Goal: Check status: Check status

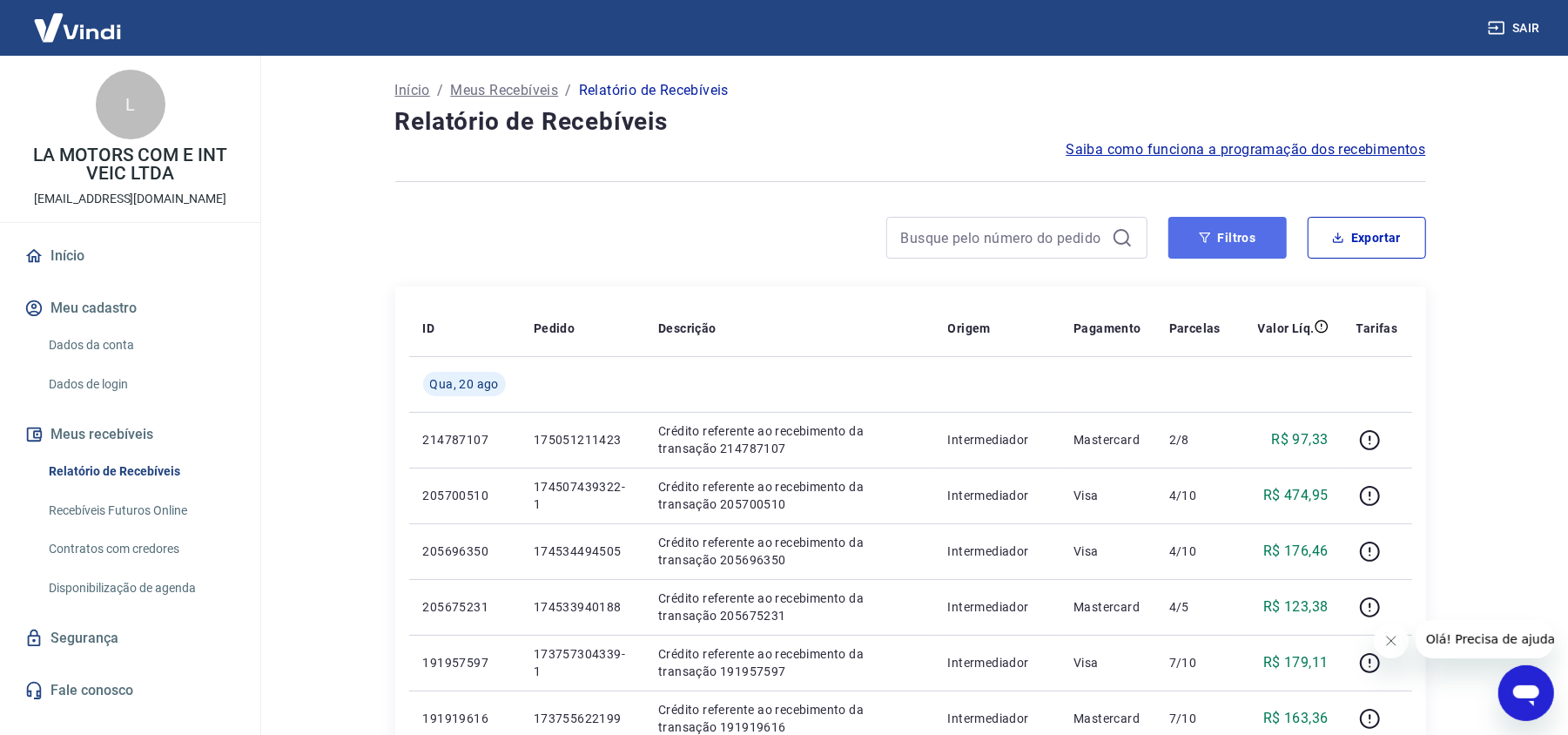
click at [1207, 231] on icon "button" at bounding box center [1205, 237] width 12 height 12
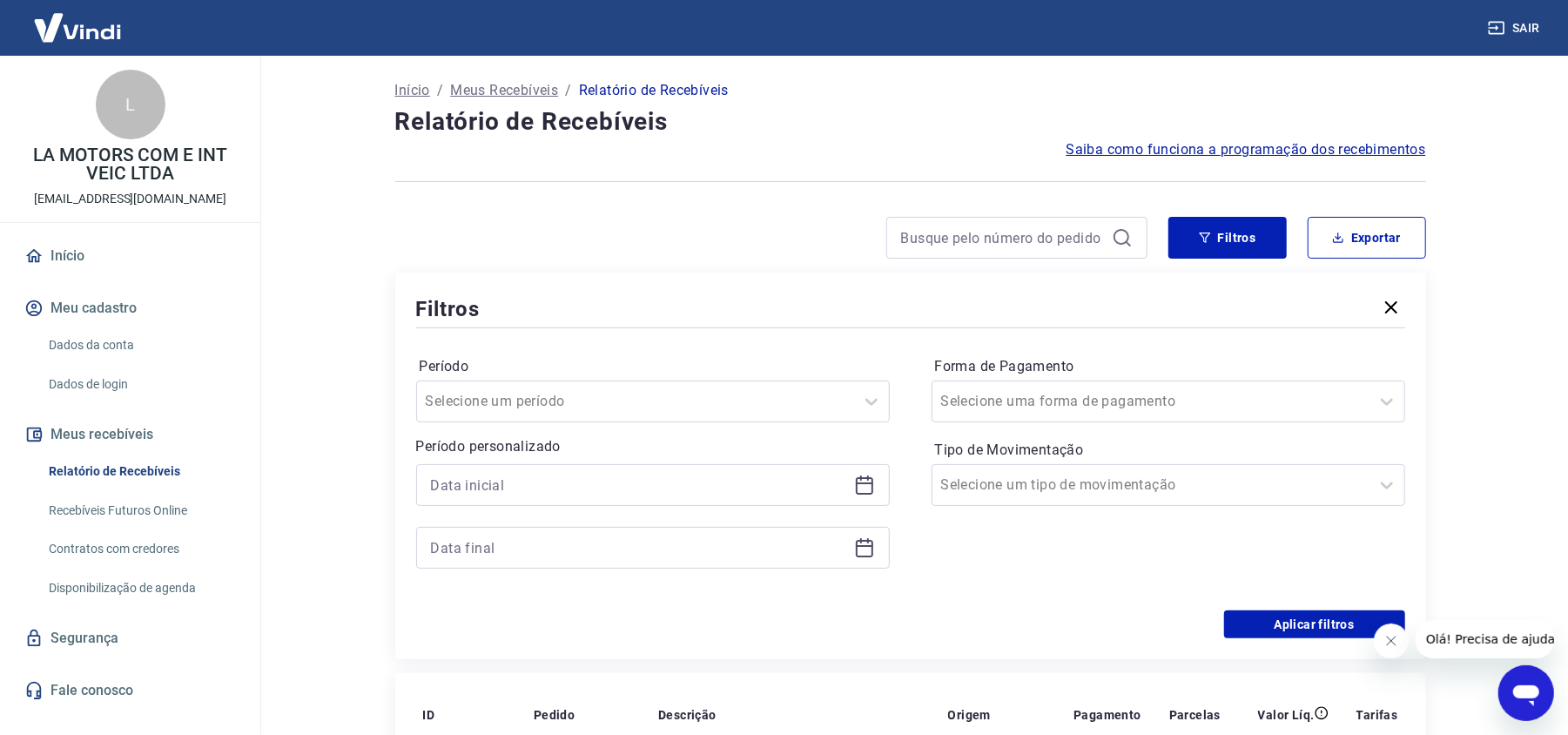
click at [861, 489] on icon at bounding box center [865, 485] width 21 height 21
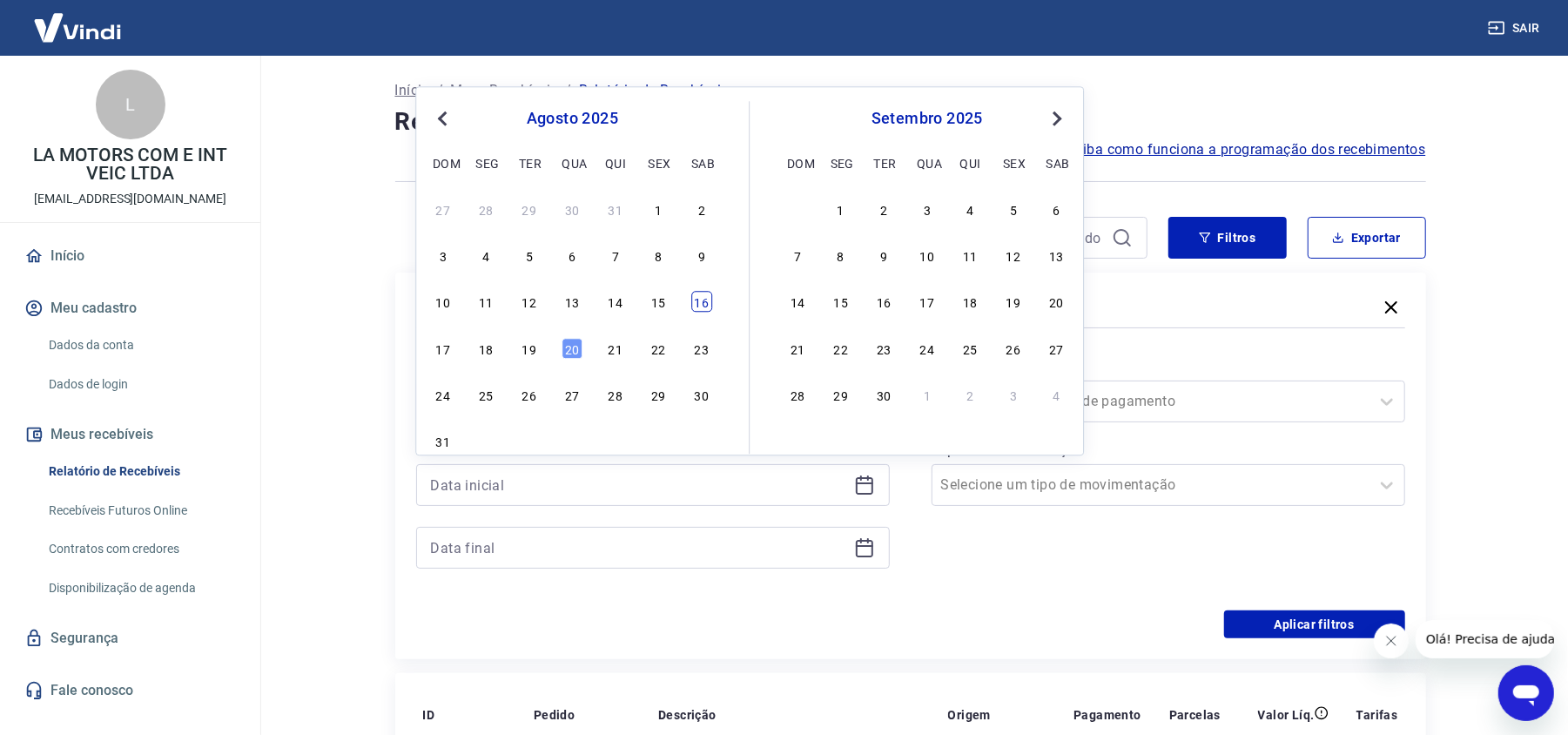
click at [707, 313] on div "16" at bounding box center [701, 302] width 21 height 21
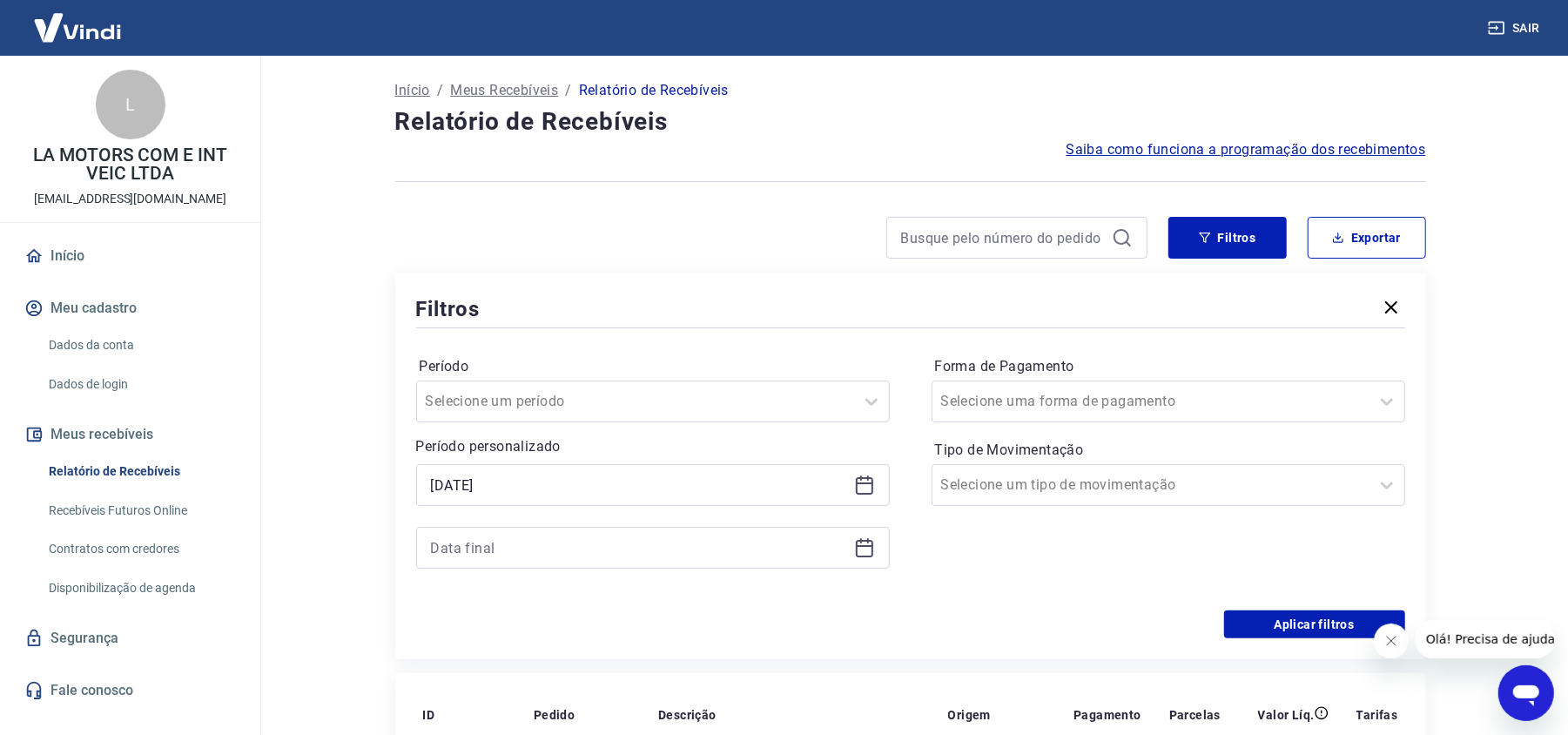
type input "[DATE]"
click at [861, 562] on div at bounding box center [652, 548] width 474 height 42
click at [867, 549] on icon at bounding box center [865, 548] width 21 height 21
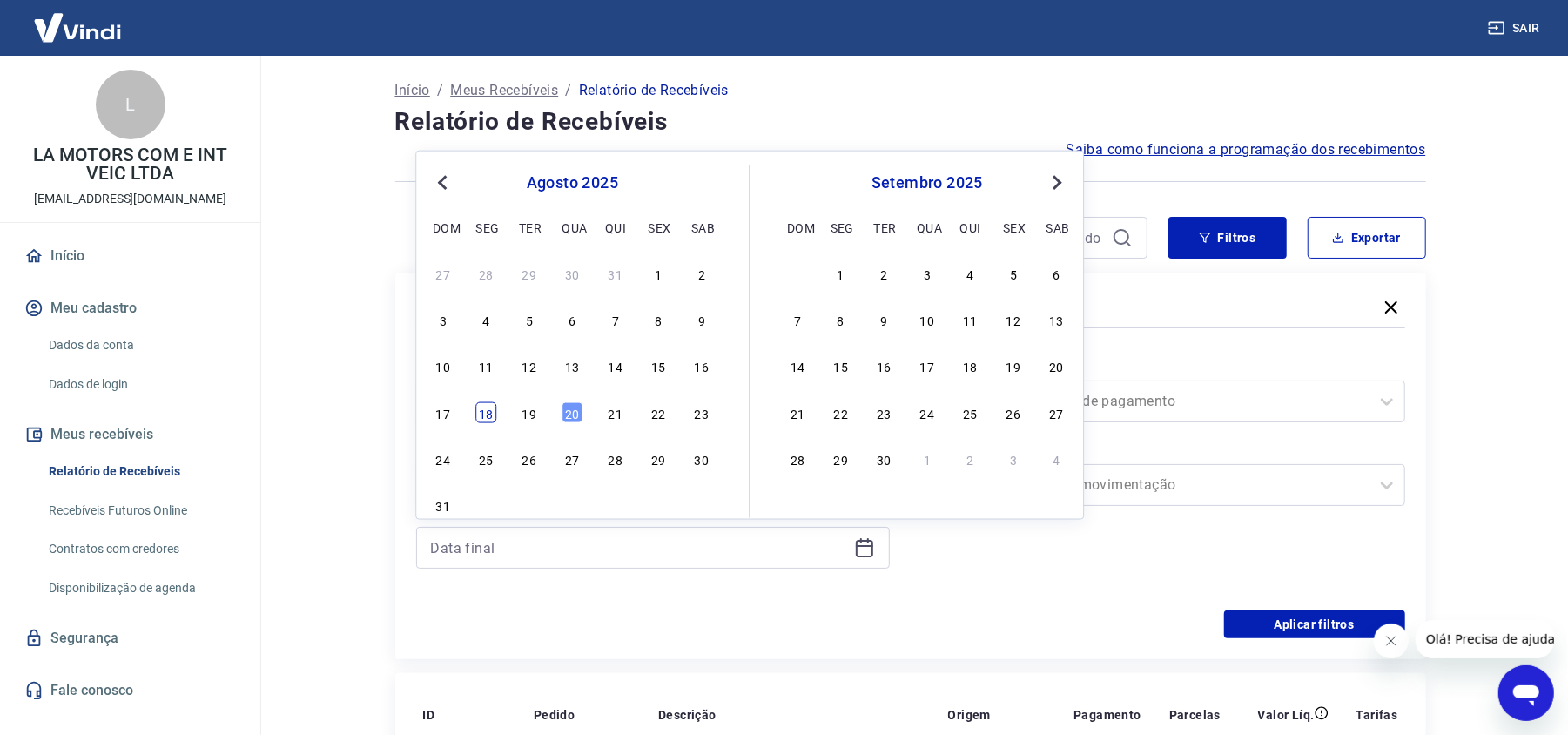
click at [485, 416] on div "18" at bounding box center [486, 412] width 21 height 21
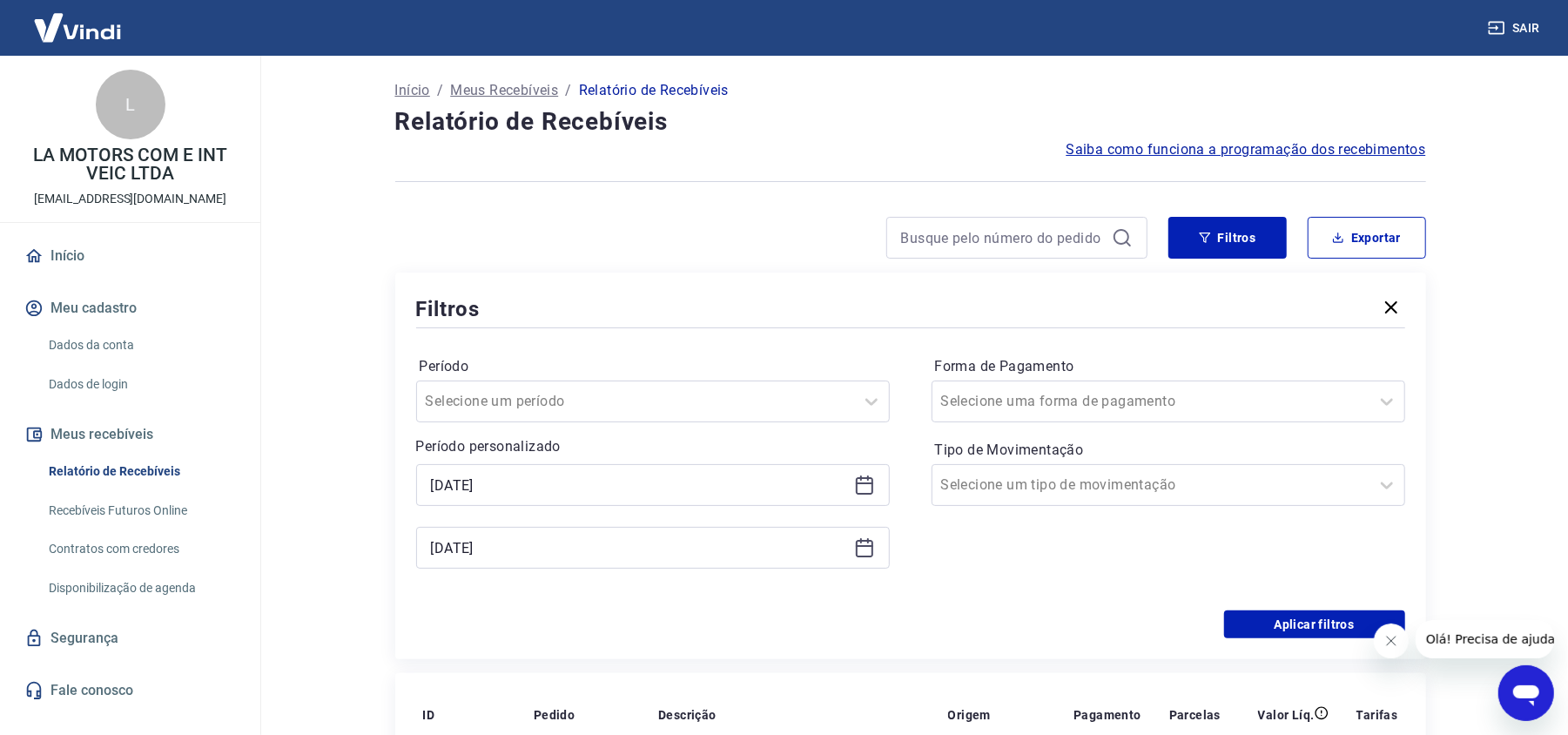
type input "[DATE]"
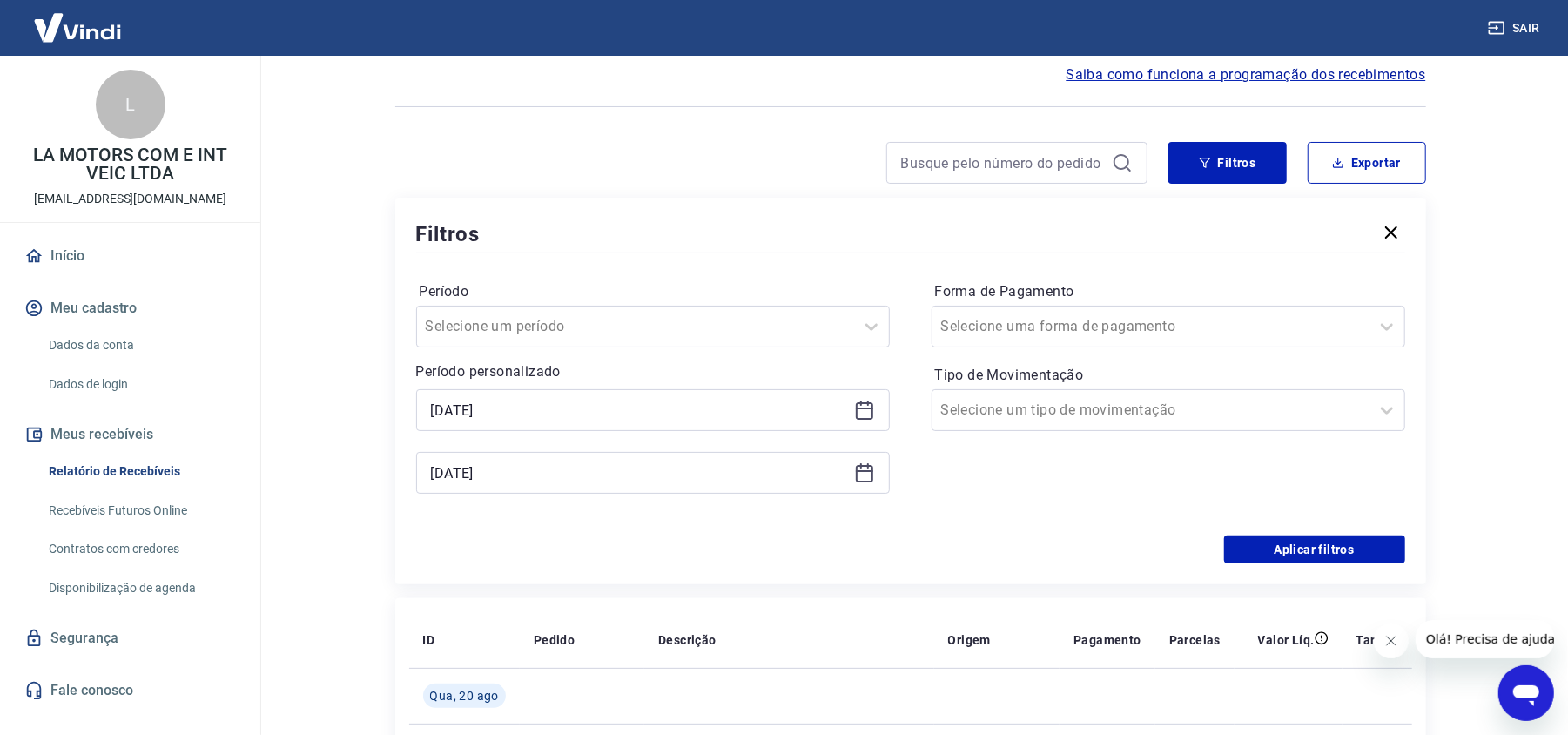
scroll to position [116, 0]
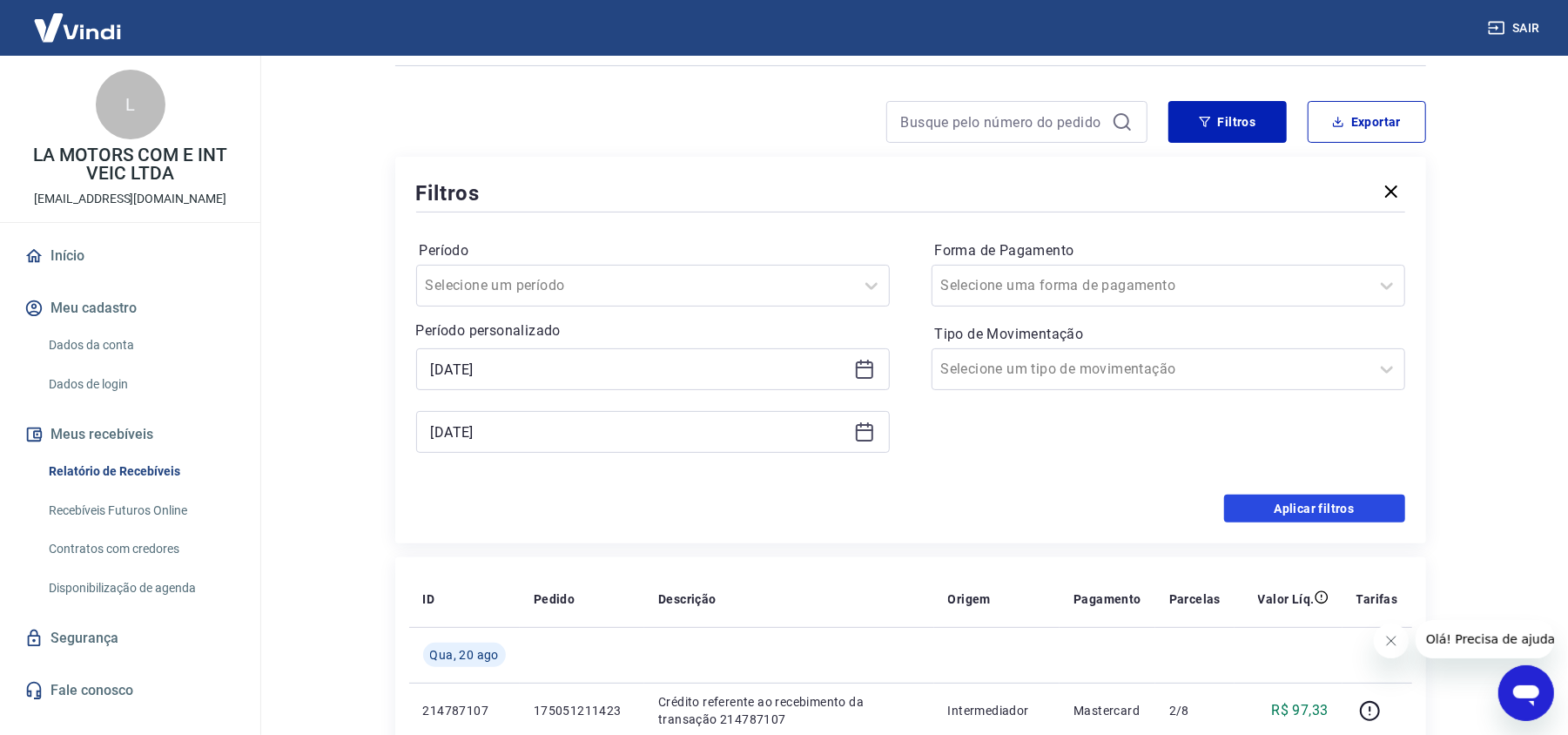
drag, startPoint x: 1255, startPoint y: 509, endPoint x: 1004, endPoint y: 533, distance: 252.1
click at [1257, 508] on button "Aplicar filtros" at bounding box center [1315, 509] width 181 height 28
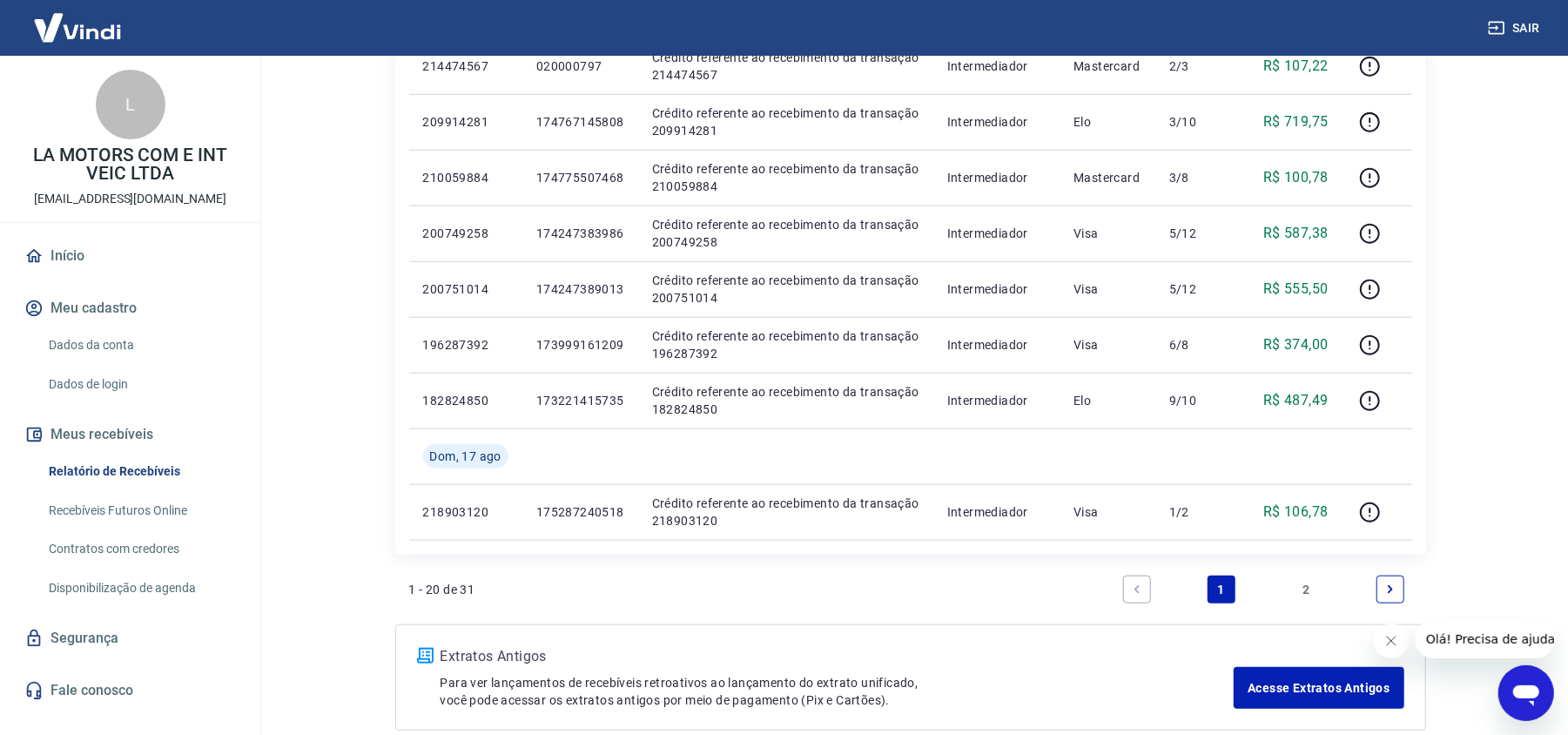
scroll to position [1045, 0]
click at [1301, 590] on link "2" at bounding box center [1306, 587] width 28 height 28
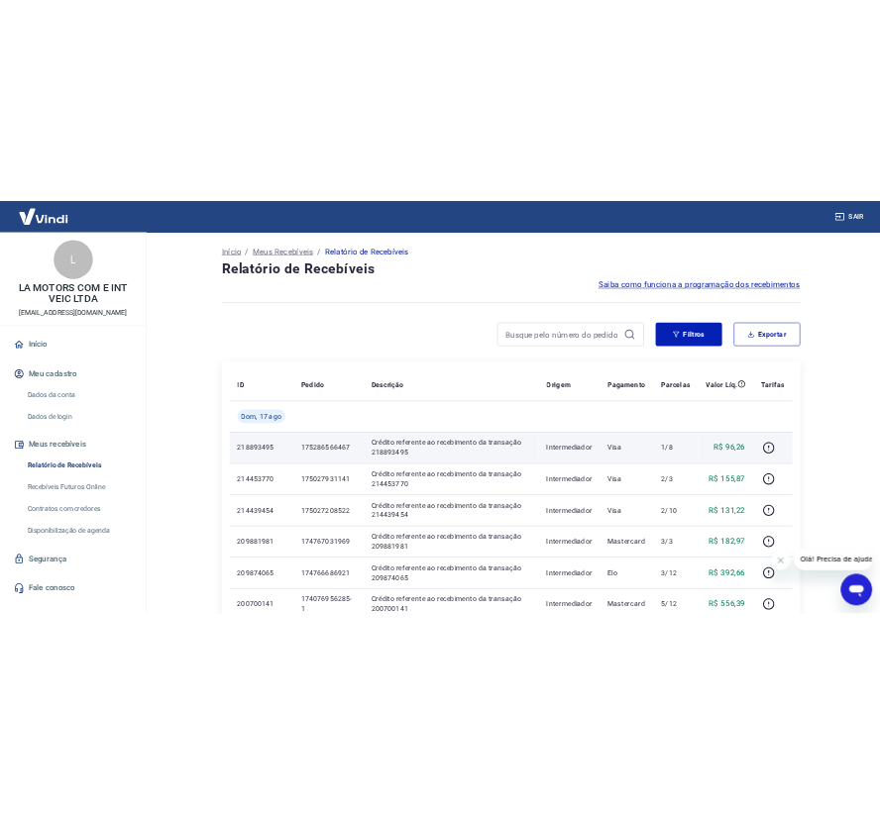
scroll to position [527, 0]
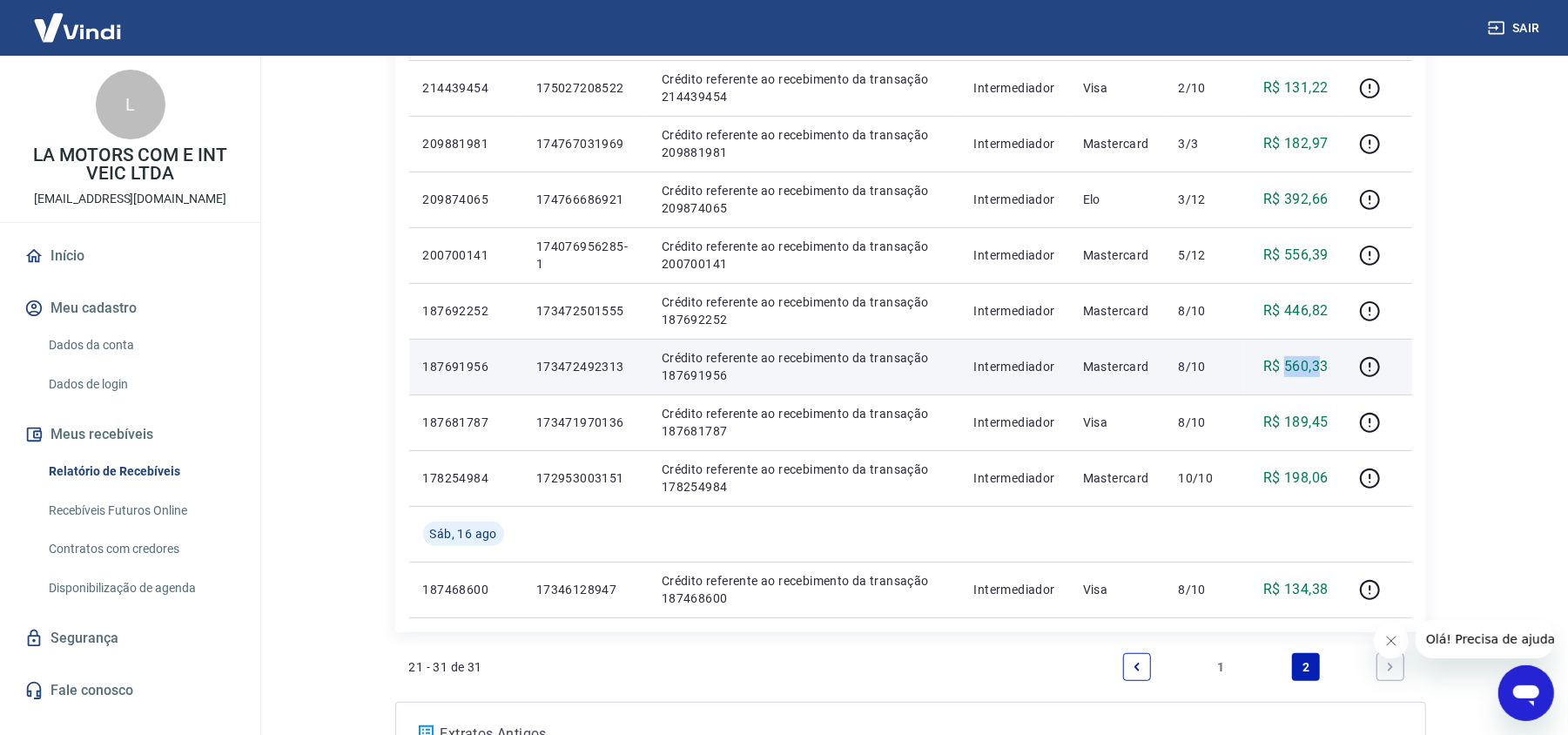
drag, startPoint x: 1289, startPoint y: 367, endPoint x: 1323, endPoint y: 369, distance: 34.1
click at [1323, 369] on p "R$ 560,33" at bounding box center [1296, 367] width 65 height 21
click at [1374, 373] on icon "button" at bounding box center [1369, 367] width 22 height 22
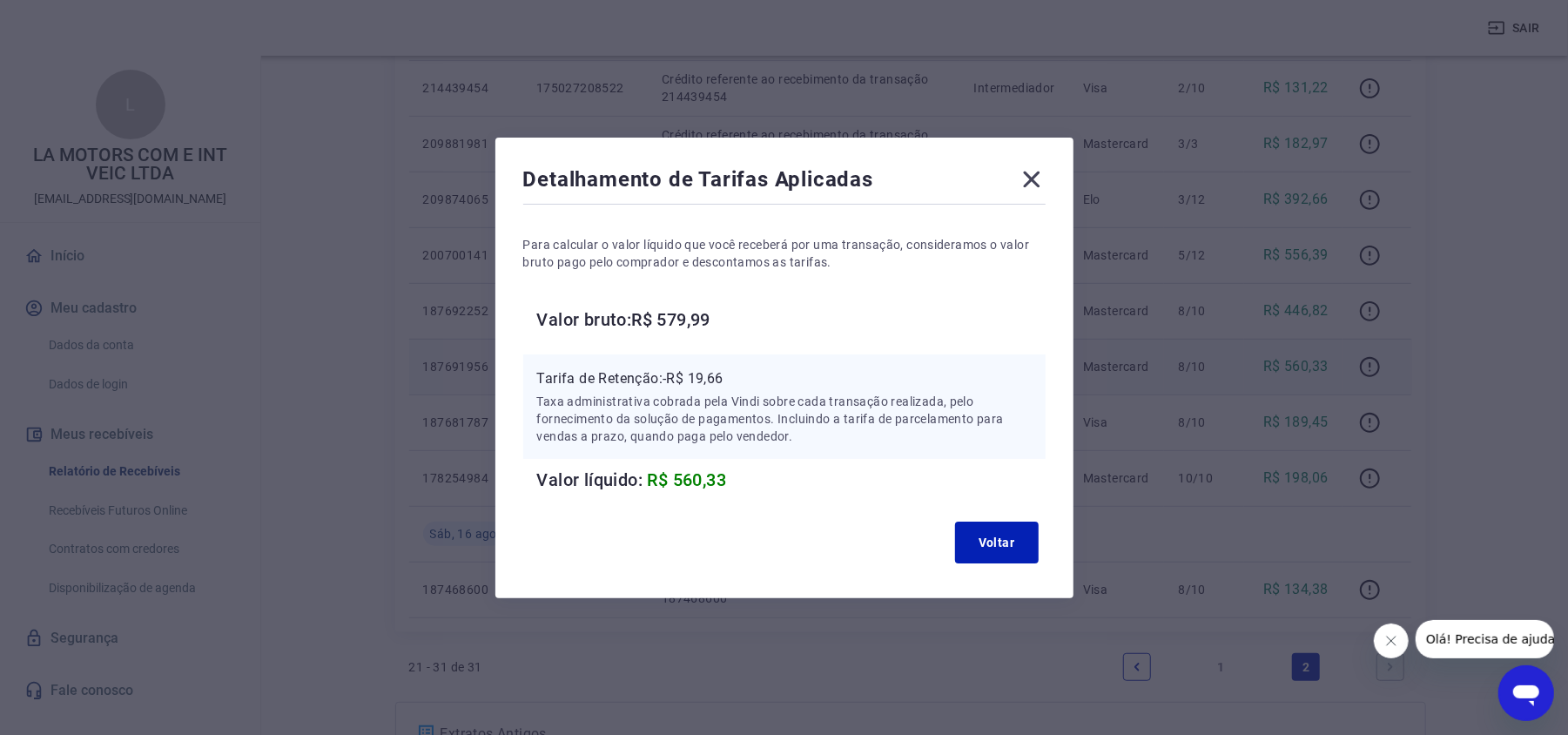
click at [1040, 186] on icon at bounding box center [1031, 178] width 17 height 17
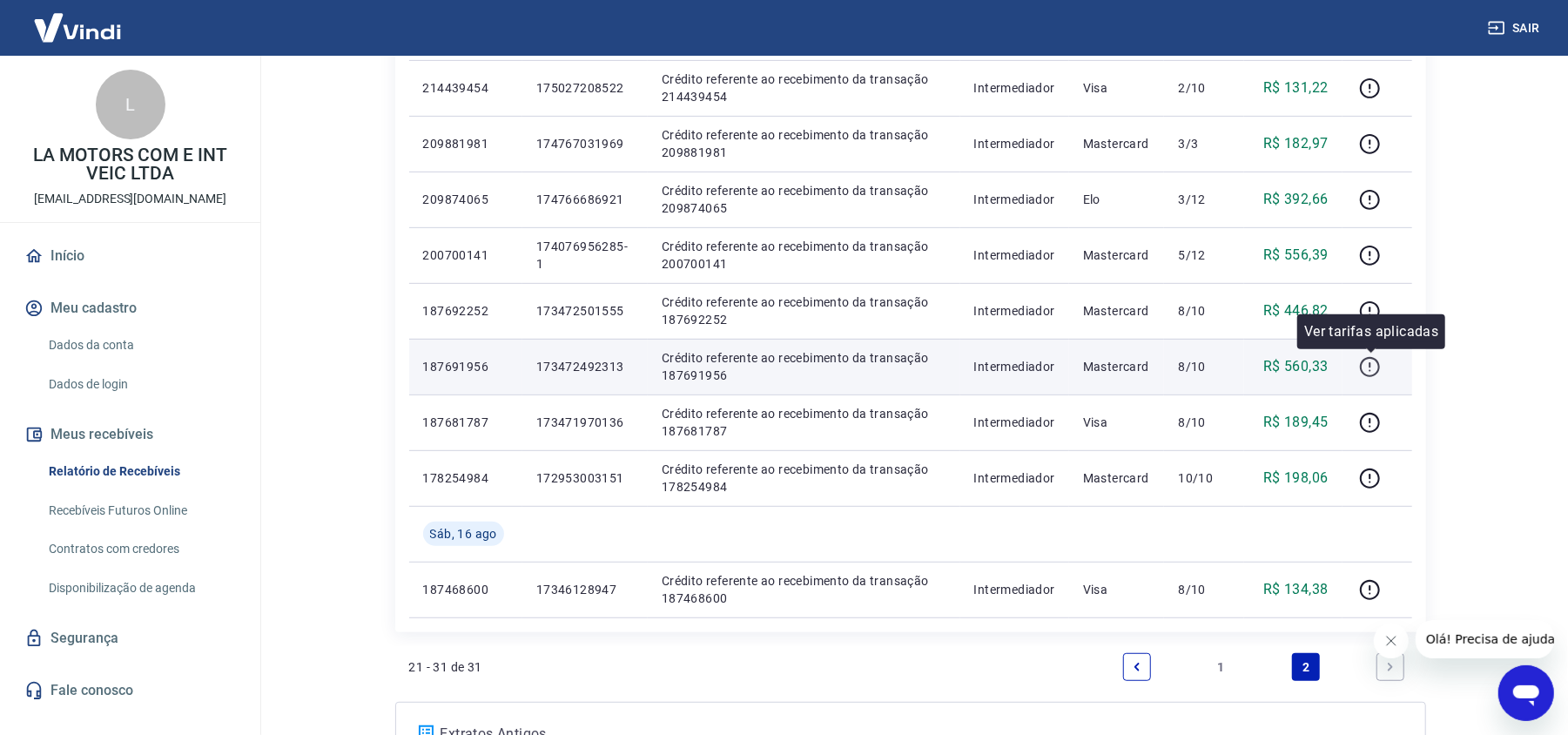
click at [1373, 360] on icon "button" at bounding box center [1369, 367] width 22 height 22
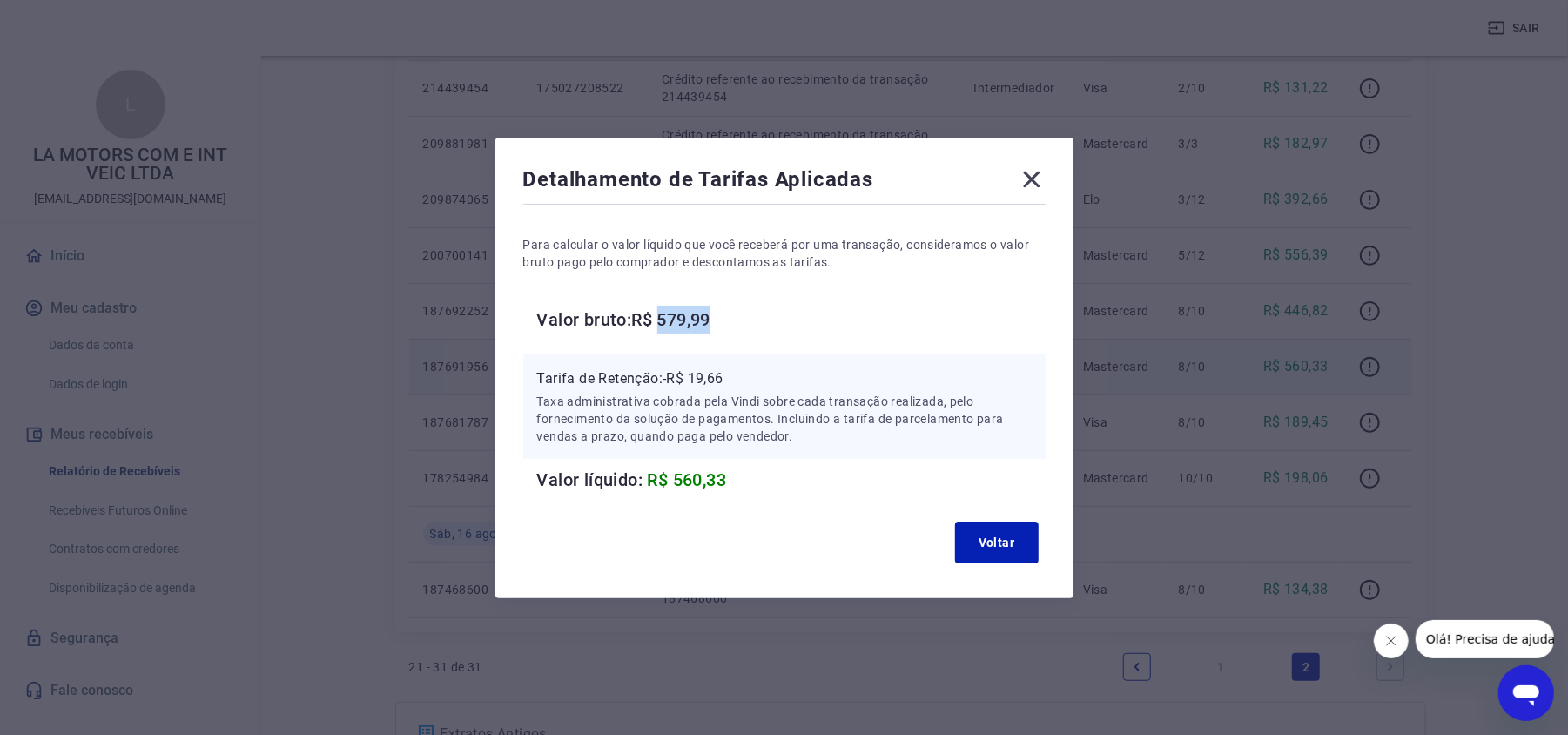
drag, startPoint x: 672, startPoint y: 321, endPoint x: 724, endPoint y: 318, distance: 52.1
click at [724, 318] on h6 "Valor bruto: R$ 579,99" at bounding box center [791, 320] width 508 height 28
copy h6 "579,99"
click at [1031, 176] on icon at bounding box center [1032, 179] width 28 height 28
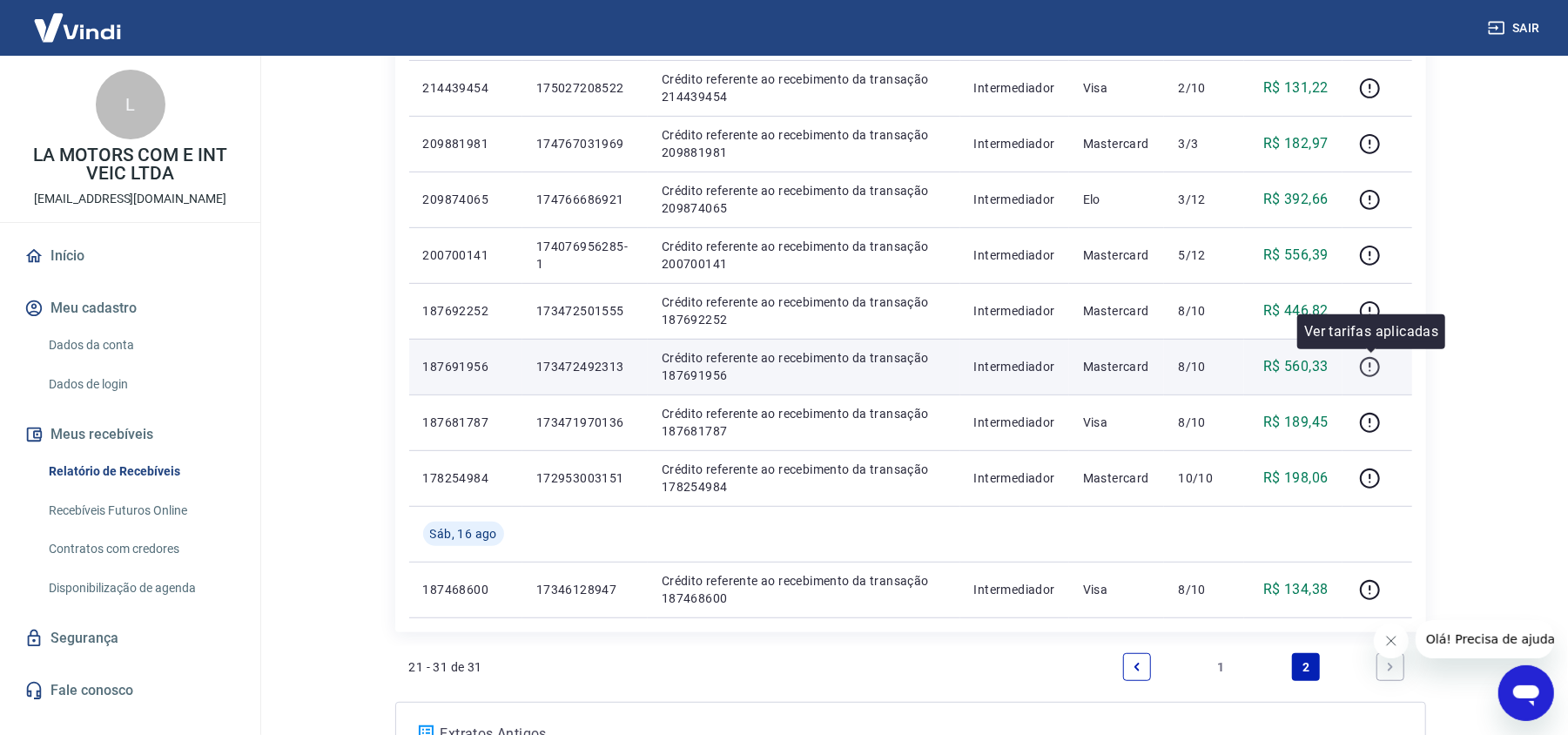
click at [1365, 363] on icon "button" at bounding box center [1369, 367] width 22 height 22
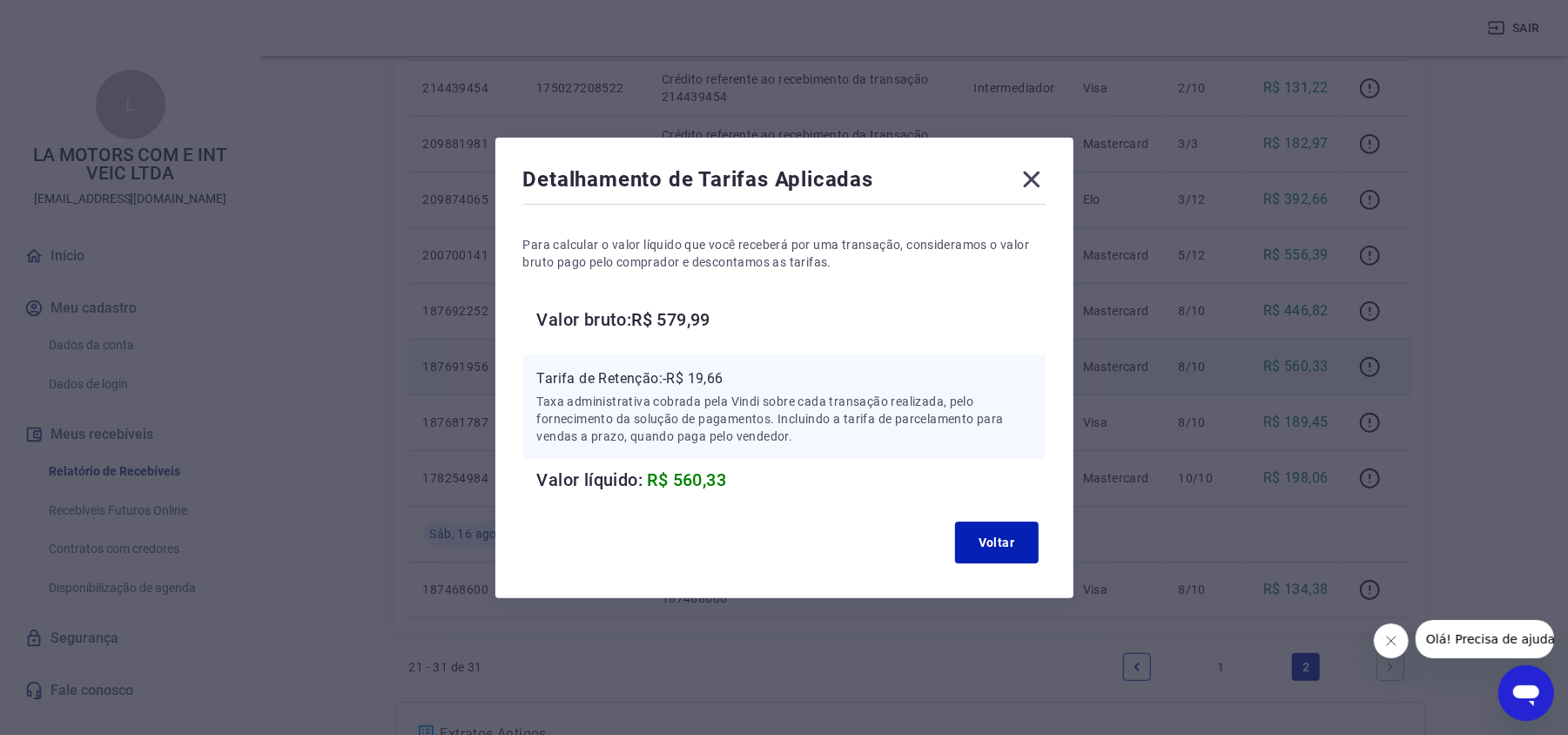
click at [1027, 189] on icon at bounding box center [1032, 179] width 28 height 28
